Goal: Obtain resource: Obtain resource

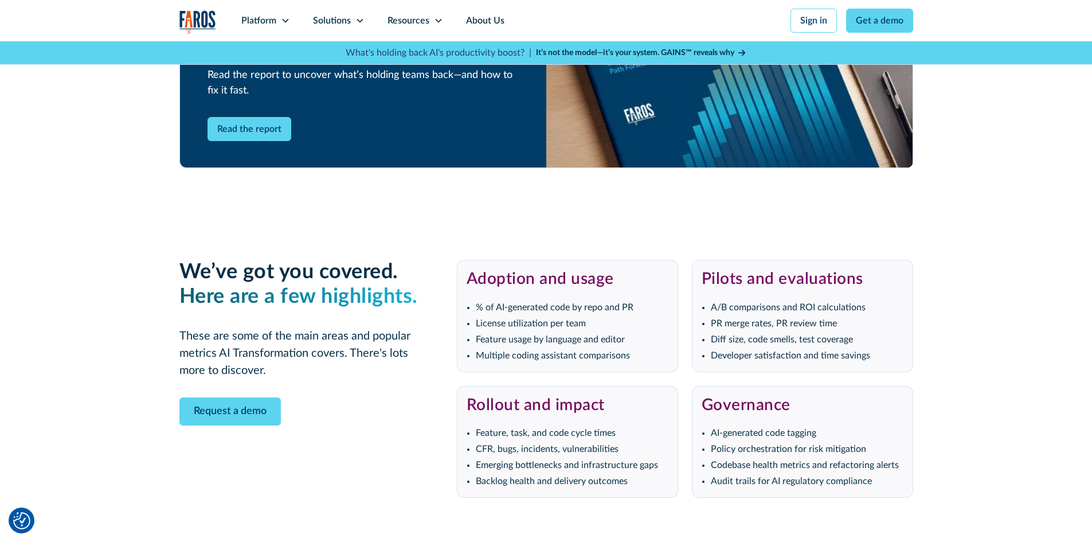
scroll to position [2351, 0]
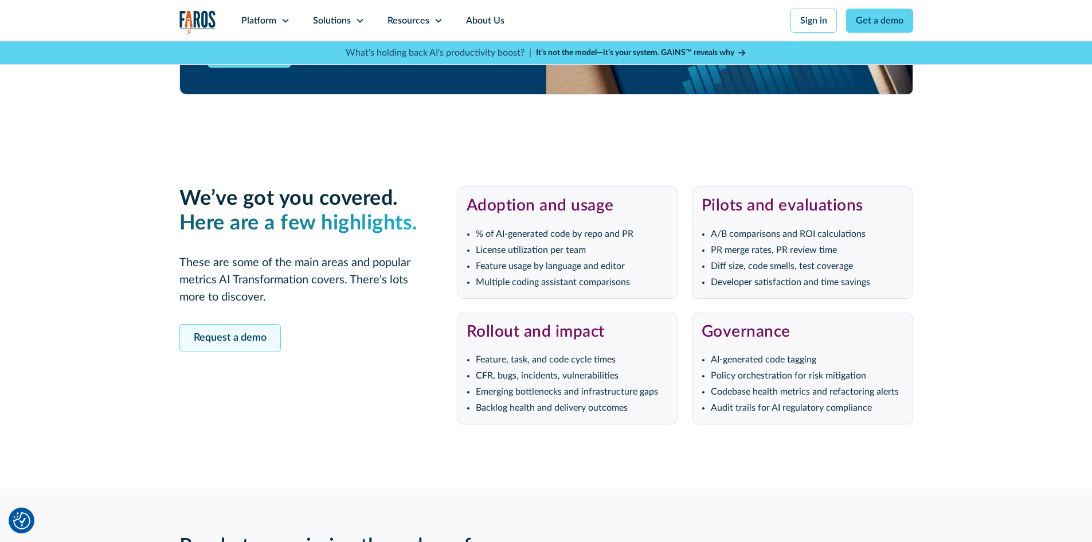
click at [224, 337] on link "Request a demo" at bounding box center [230, 338] width 102 height 28
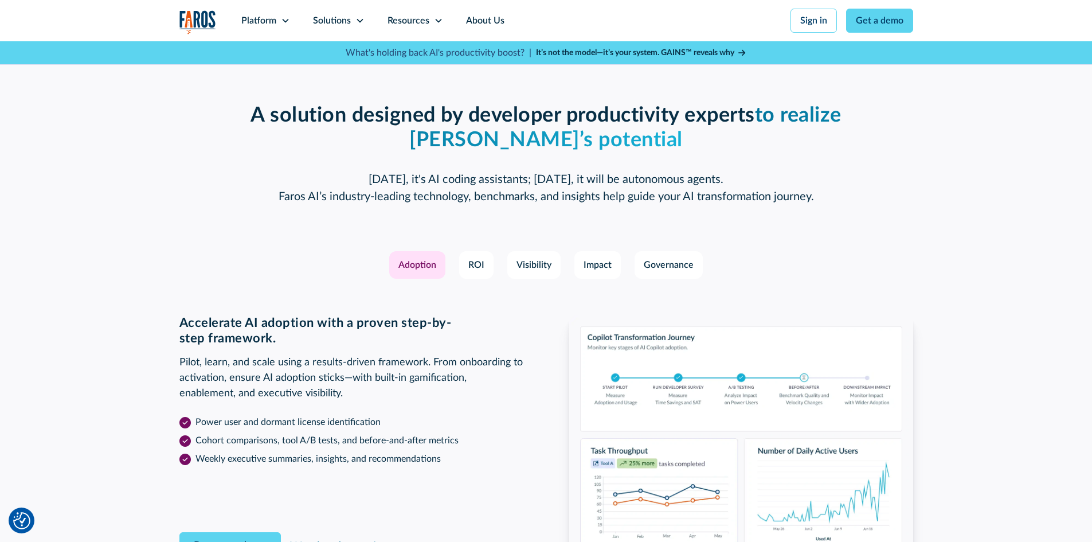
scroll to position [1521, 0]
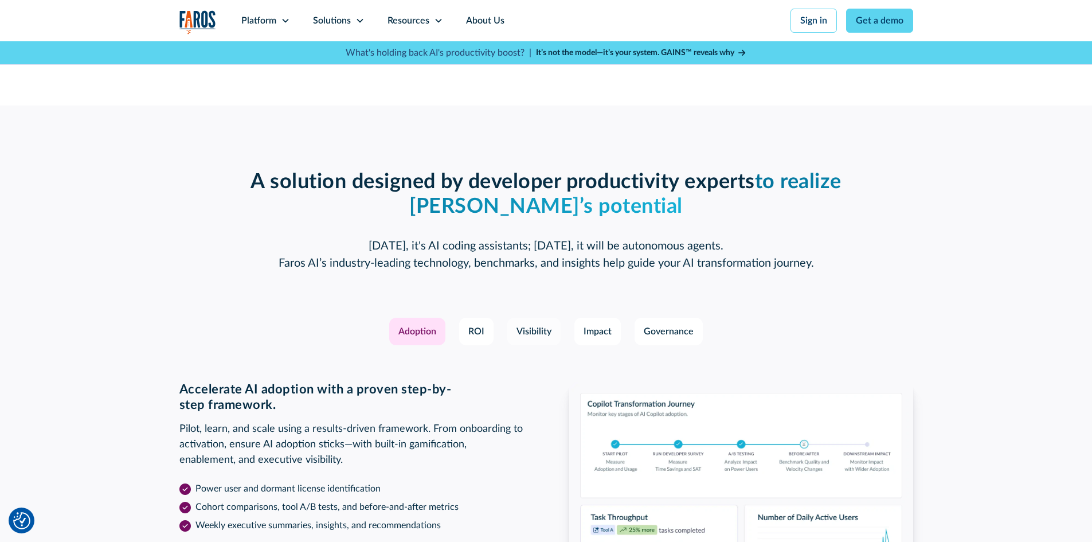
click at [533, 334] on div "Visibility" at bounding box center [534, 332] width 35 height 14
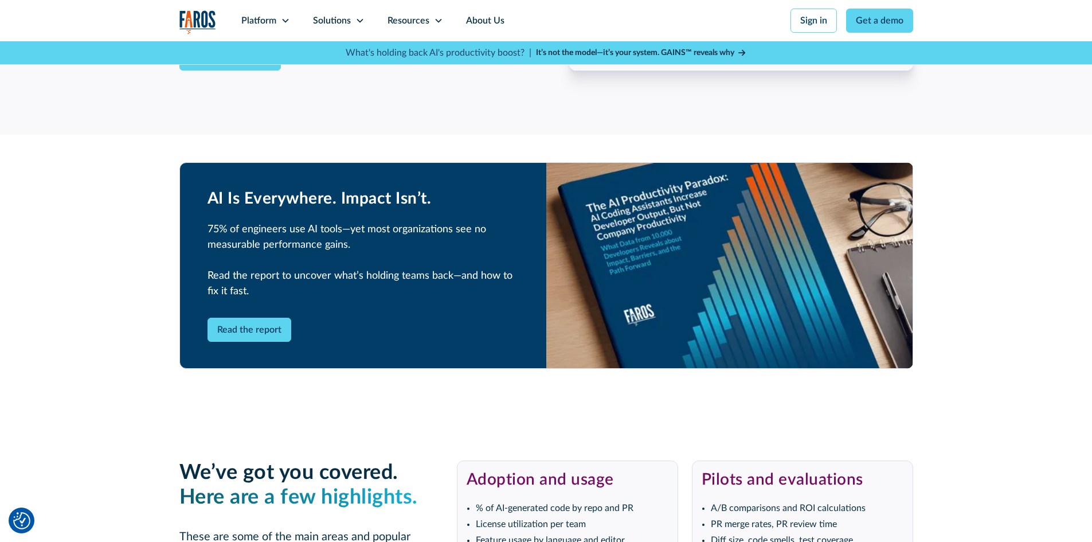
scroll to position [2094, 0]
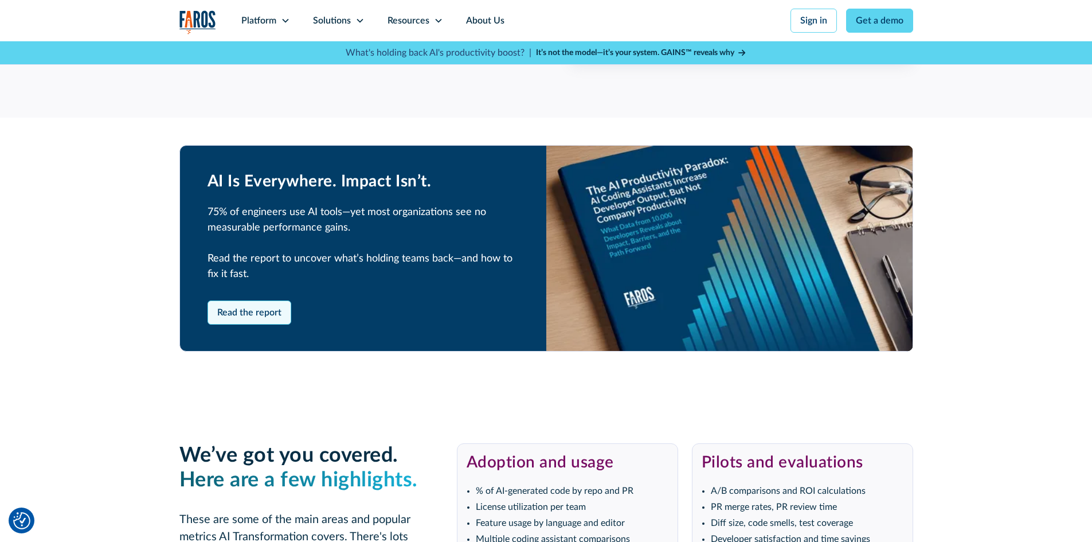
click at [274, 314] on link "Read the report" at bounding box center [250, 313] width 84 height 24
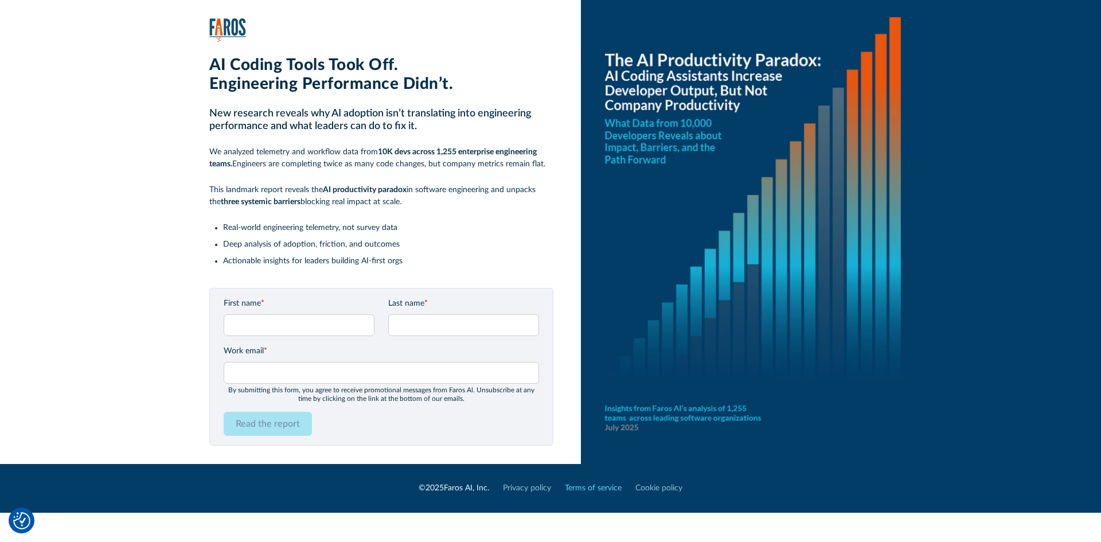
click at [592, 487] on link "Terms of service" at bounding box center [593, 488] width 57 height 12
